Goal: Find specific page/section: Find specific page/section

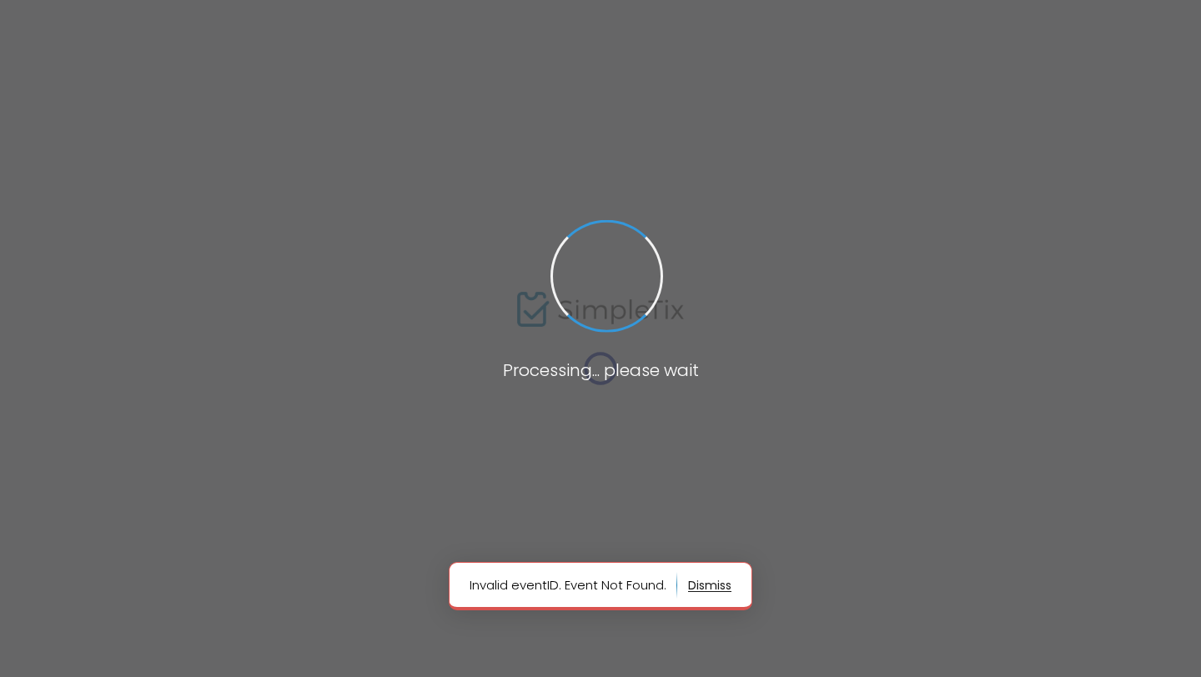
type input "[US_STATE]"
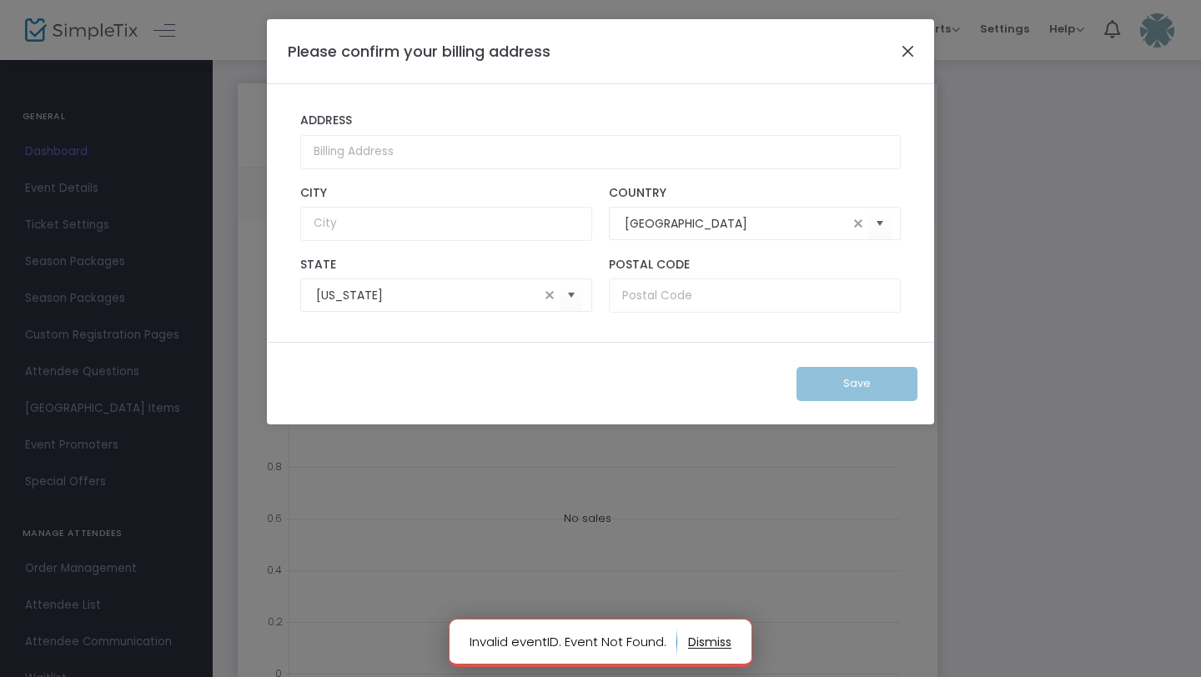
click at [907, 45] on button "Close" at bounding box center [909, 51] width 22 height 22
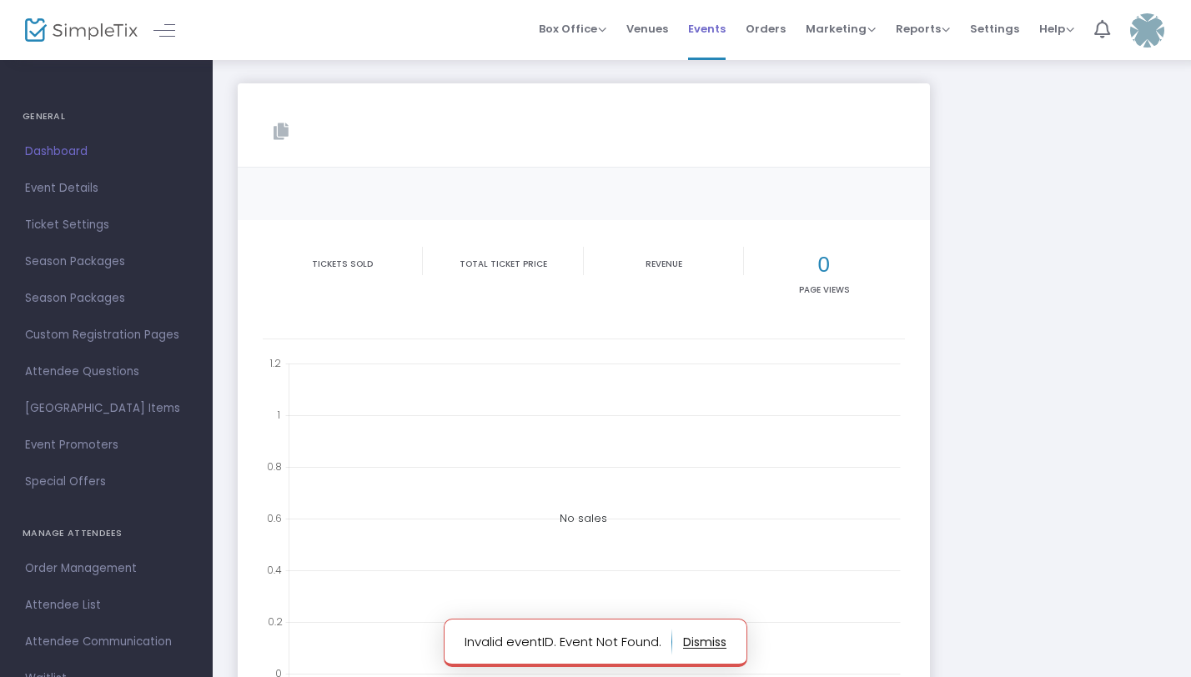
click at [718, 27] on span "Events" at bounding box center [707, 29] width 38 height 43
